Goal: Information Seeking & Learning: Learn about a topic

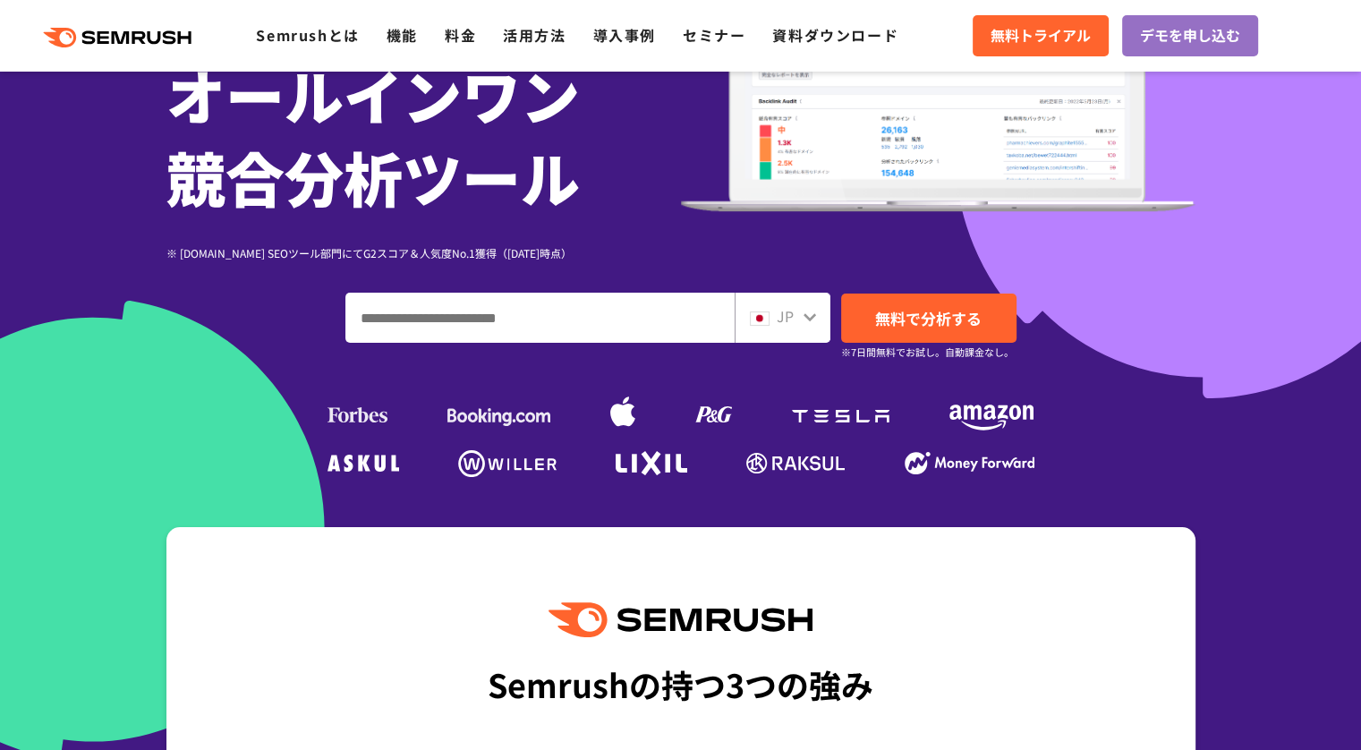
scroll to position [269, 0]
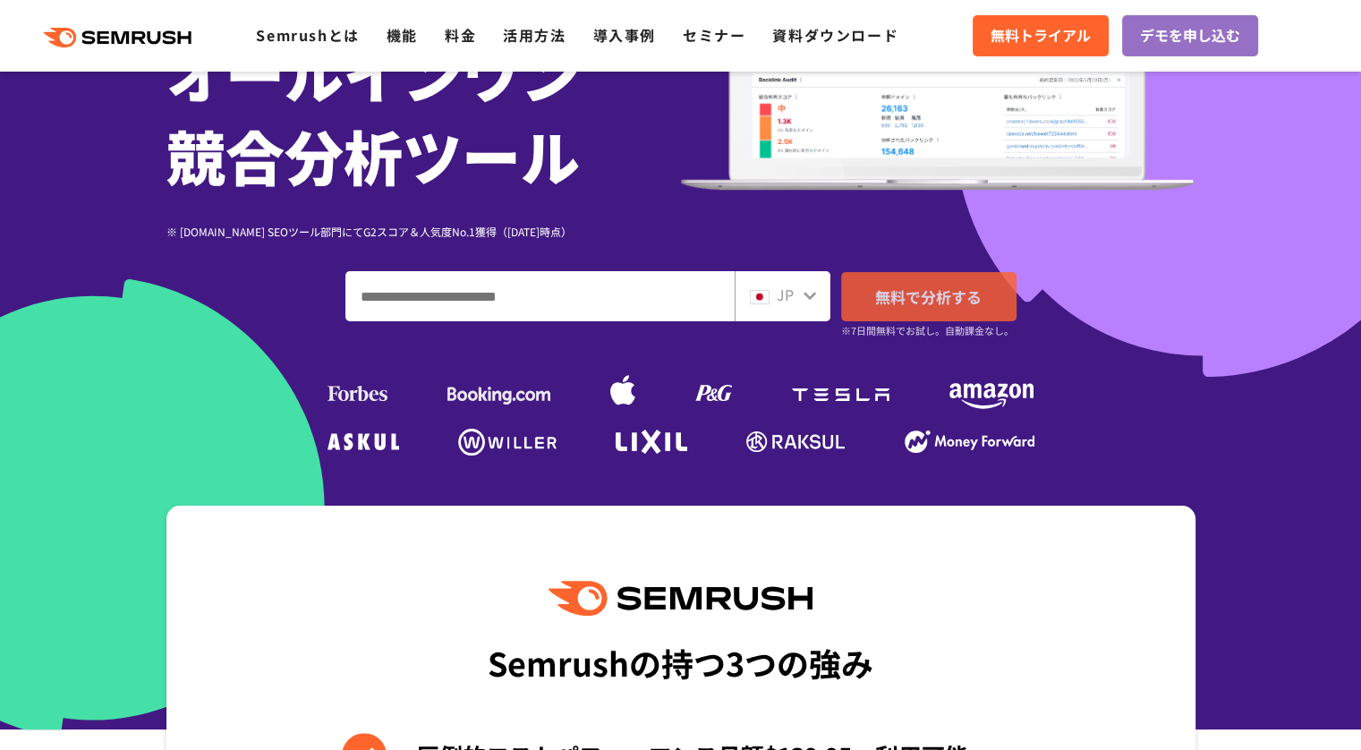
click at [912, 293] on span "無料で分析する" at bounding box center [928, 297] width 107 height 22
